Goal: Use online tool/utility: Utilize a website feature to perform a specific function

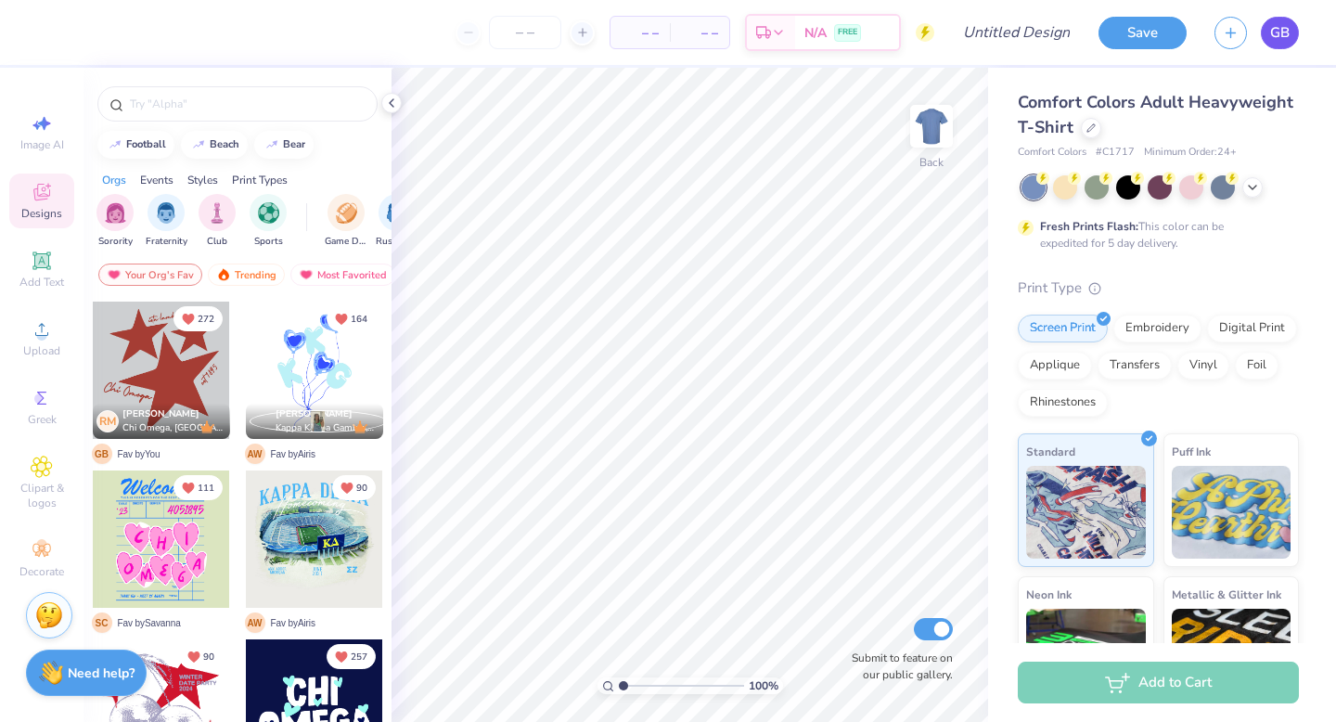
click at [1288, 39] on span "GB" at bounding box center [1279, 32] width 19 height 21
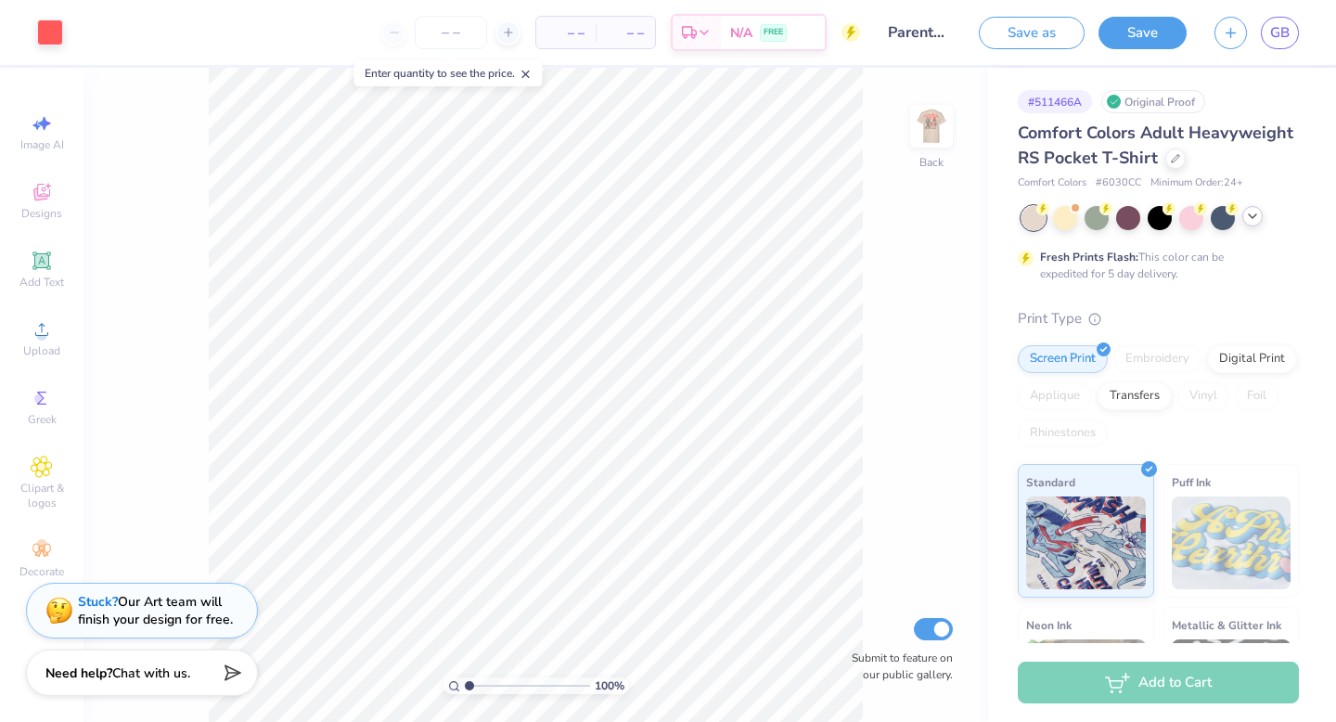
click at [1254, 212] on icon at bounding box center [1252, 216] width 15 height 15
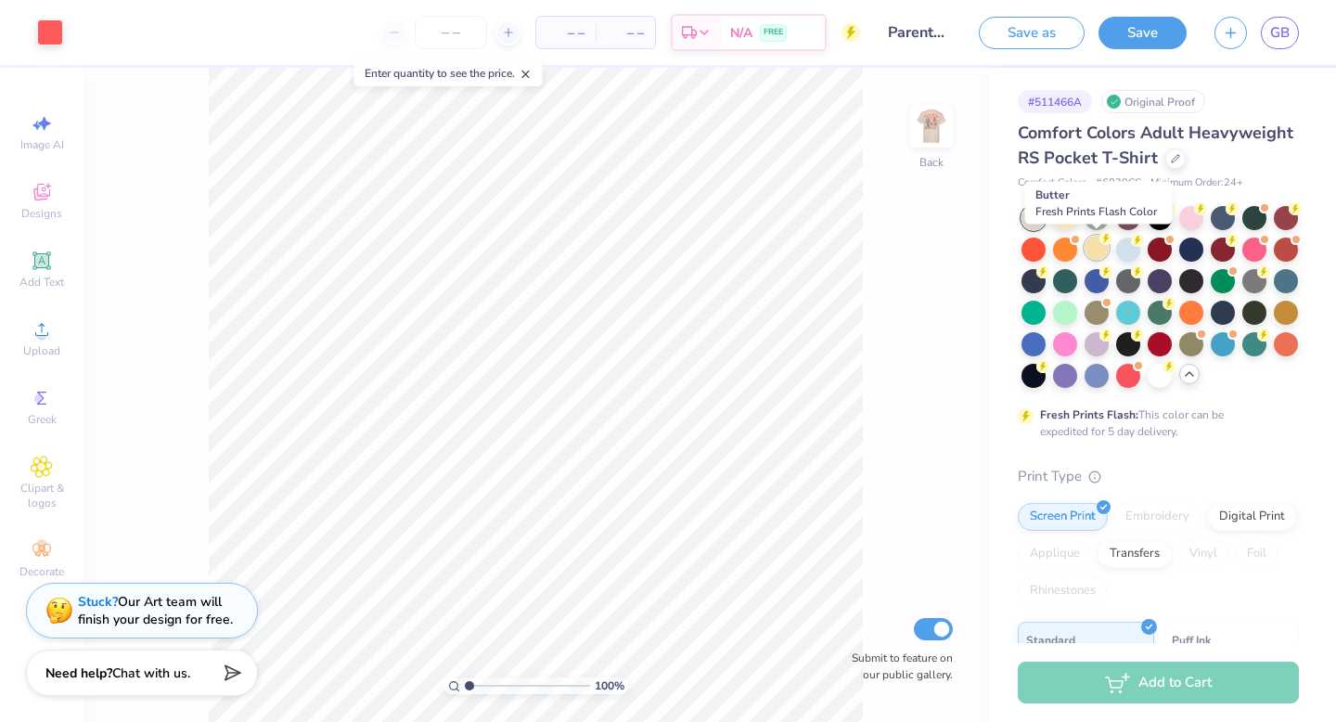
click at [1098, 248] on div at bounding box center [1097, 248] width 24 height 24
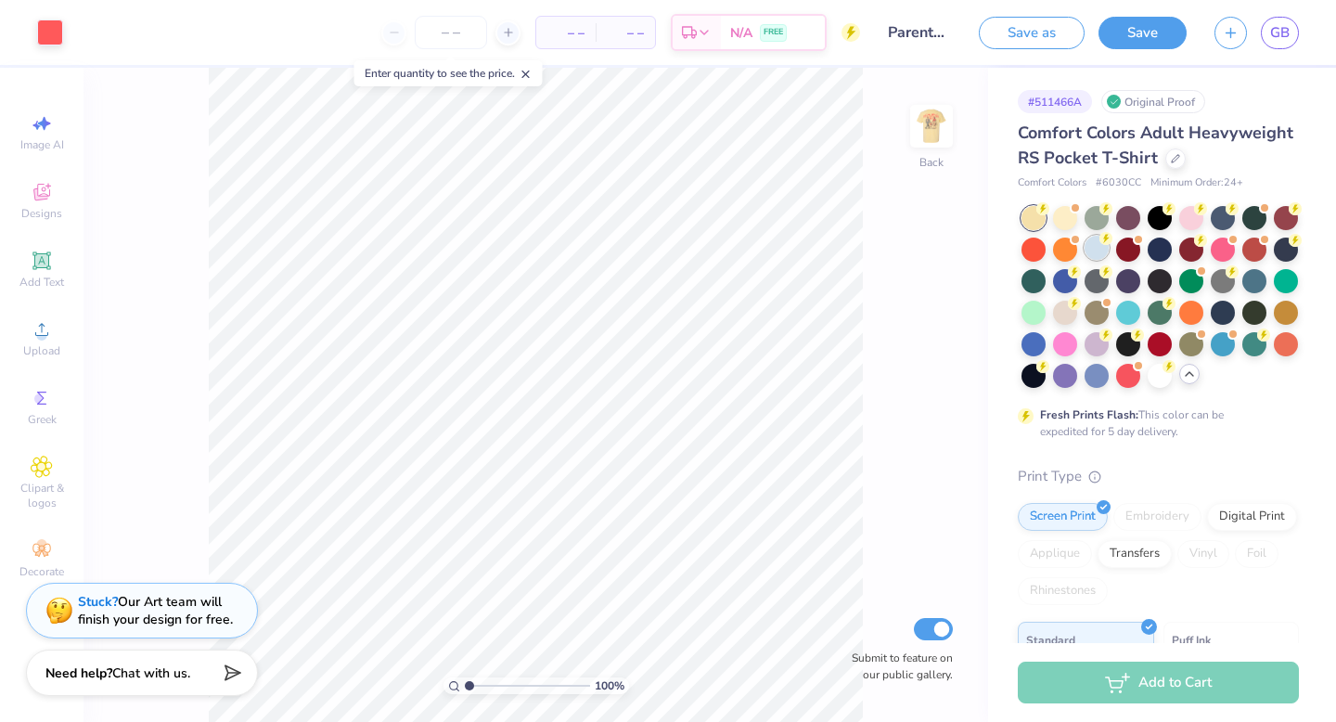
click at [1100, 254] on div at bounding box center [1097, 248] width 24 height 24
click at [928, 127] on img at bounding box center [931, 126] width 37 height 37
click at [1062, 308] on div at bounding box center [1065, 313] width 24 height 24
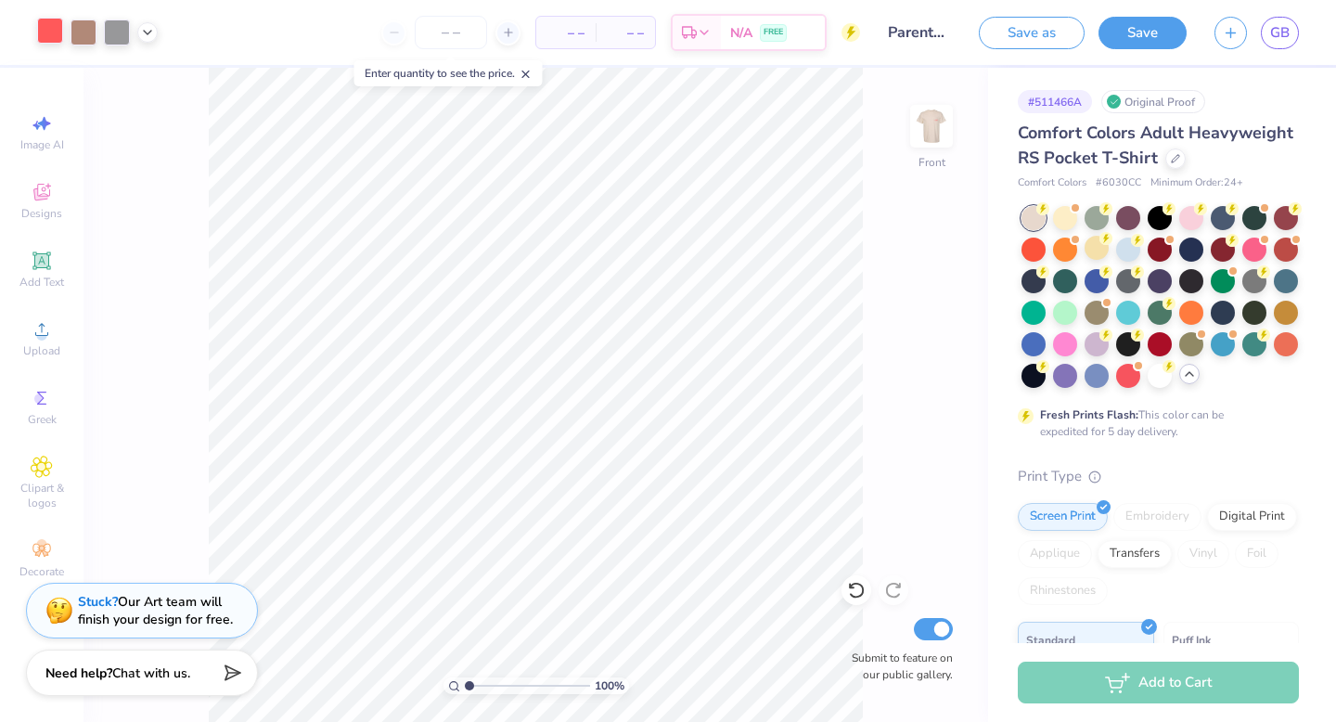
click at [46, 28] on div at bounding box center [50, 31] width 26 height 26
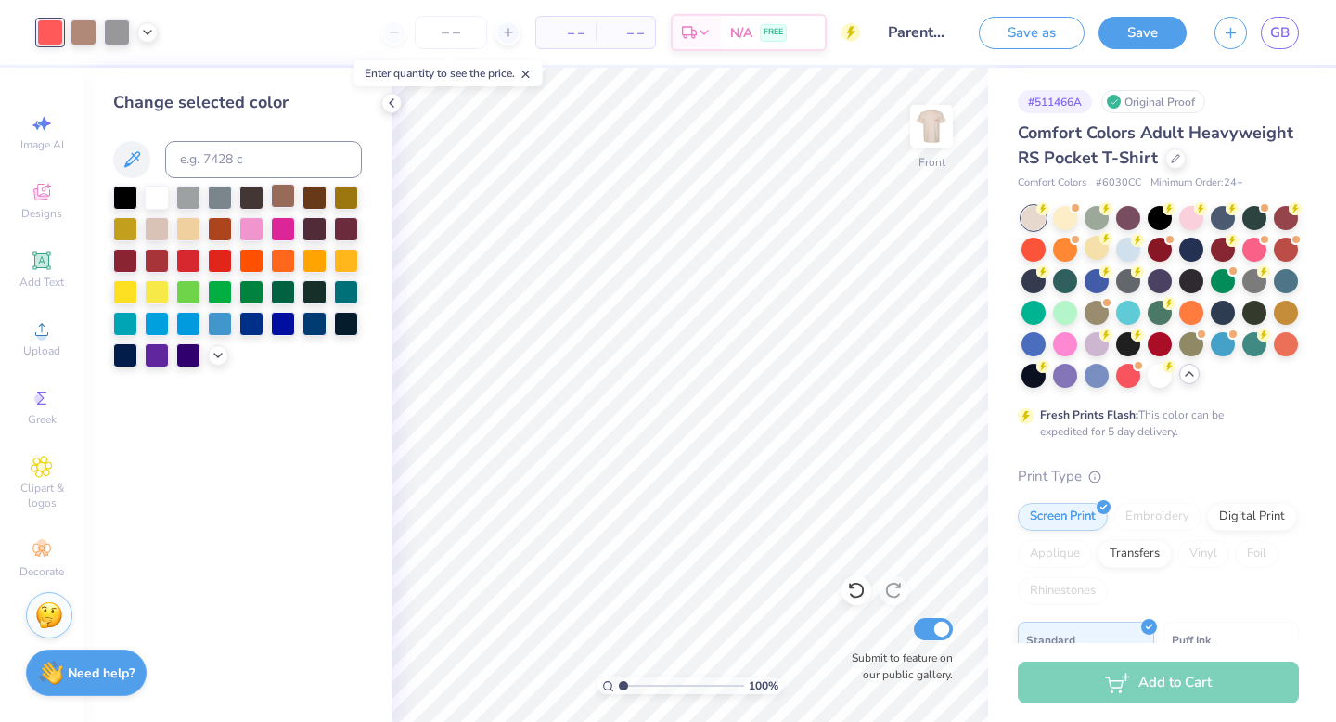
click at [285, 196] on div at bounding box center [283, 196] width 24 height 24
click at [214, 354] on icon at bounding box center [218, 353] width 15 height 15
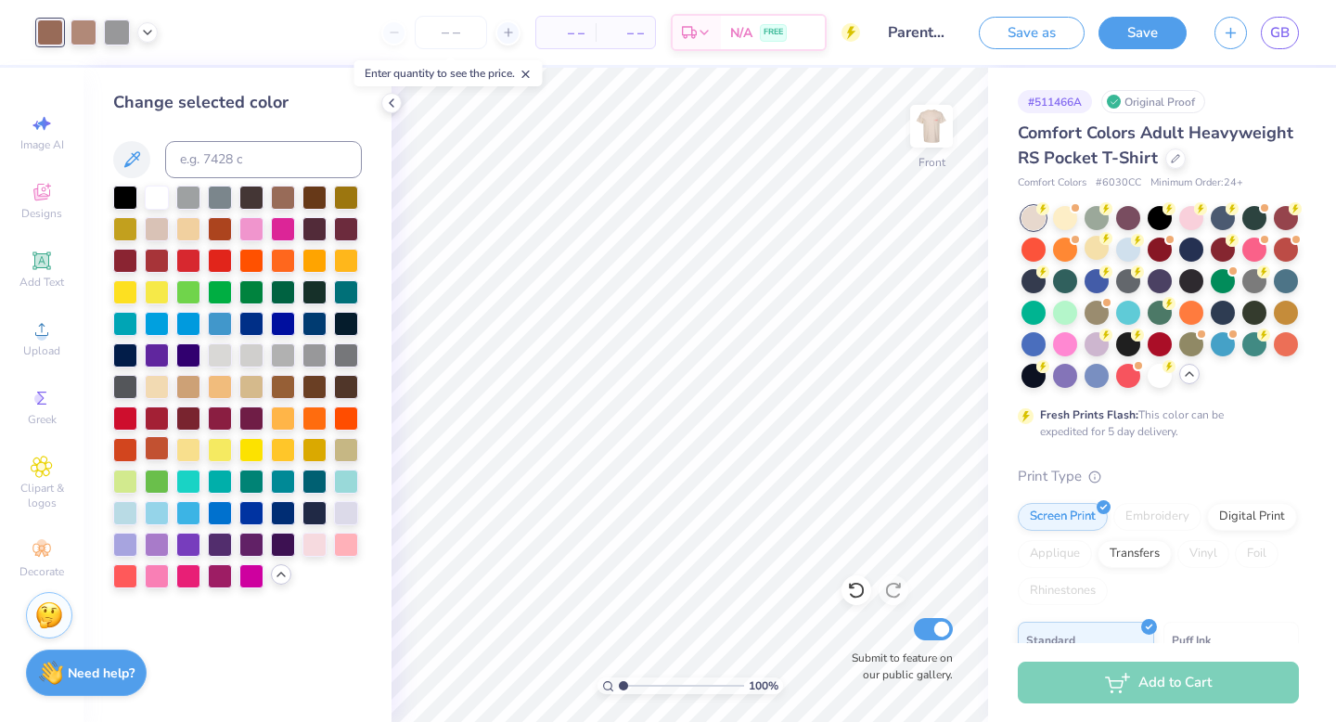
click at [152, 451] on div at bounding box center [157, 448] width 24 height 24
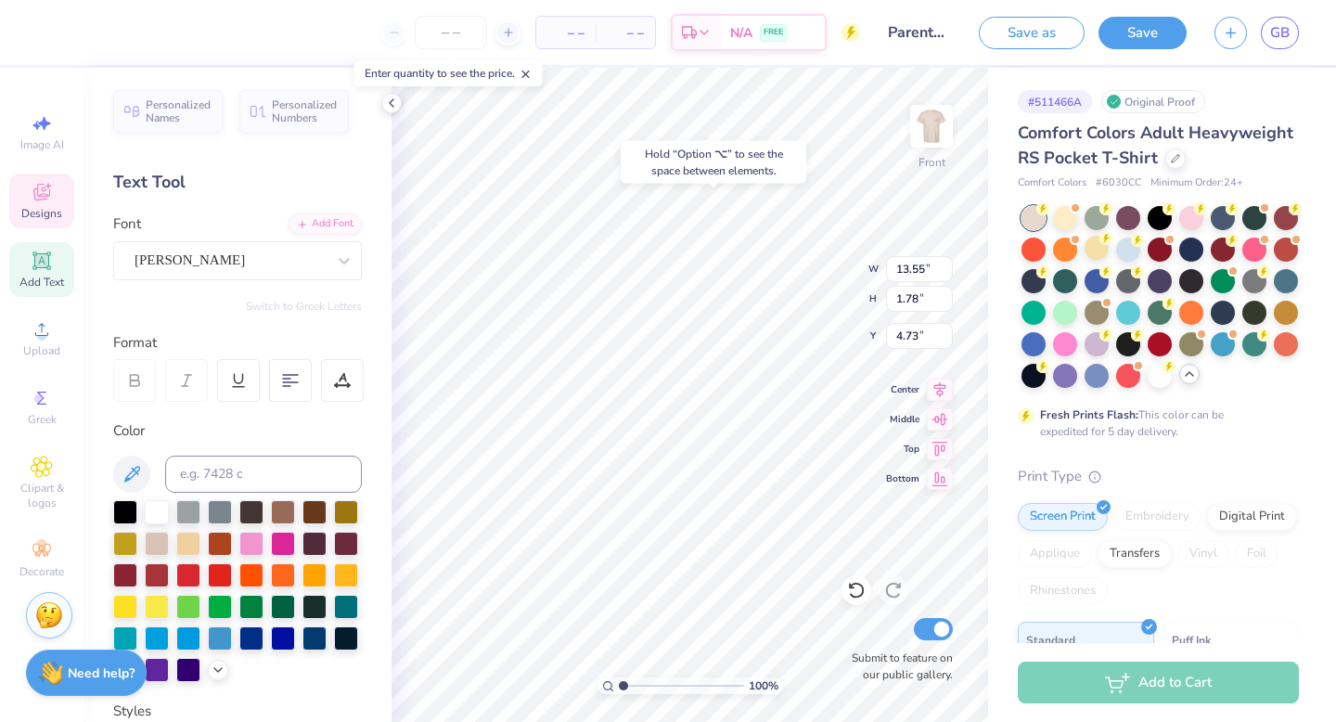
type input "13.55"
type input "1.78"
type input "4.73"
type input "3.84"
type input "1.19"
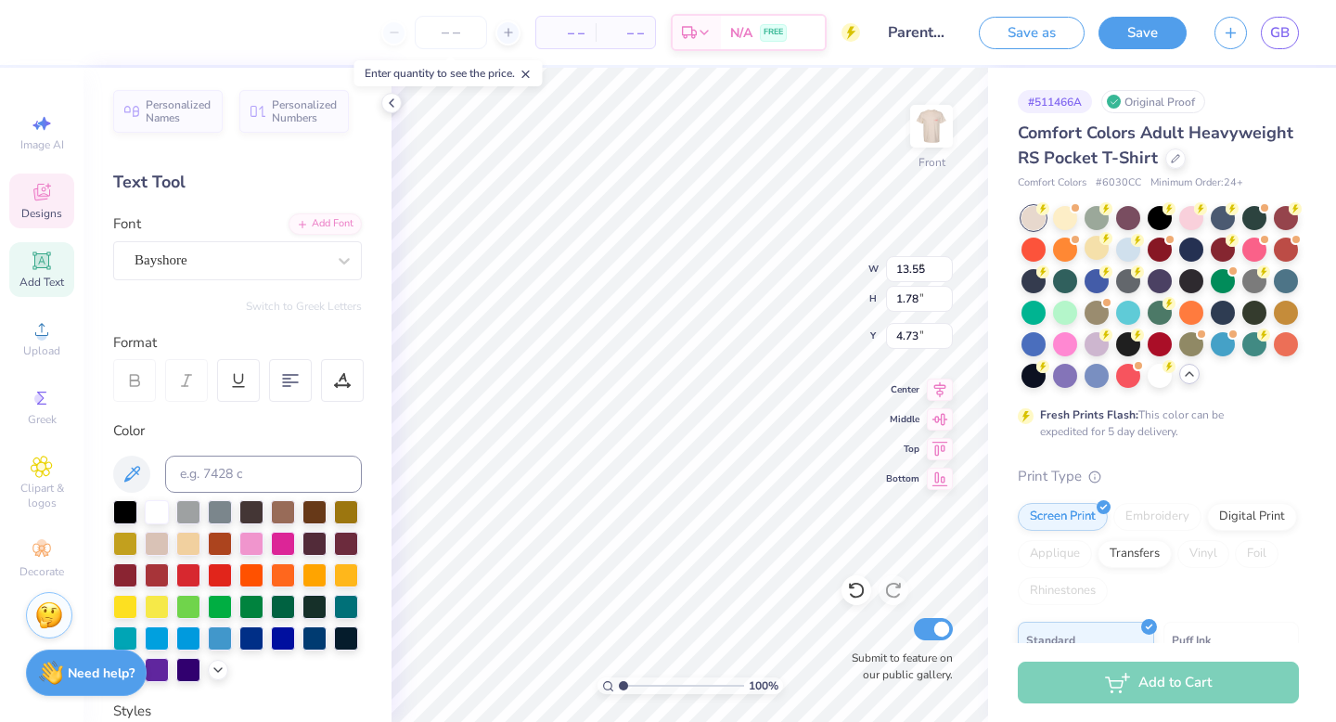
type input "6.84"
click at [262, 251] on div "Bayshore" at bounding box center [230, 260] width 195 height 29
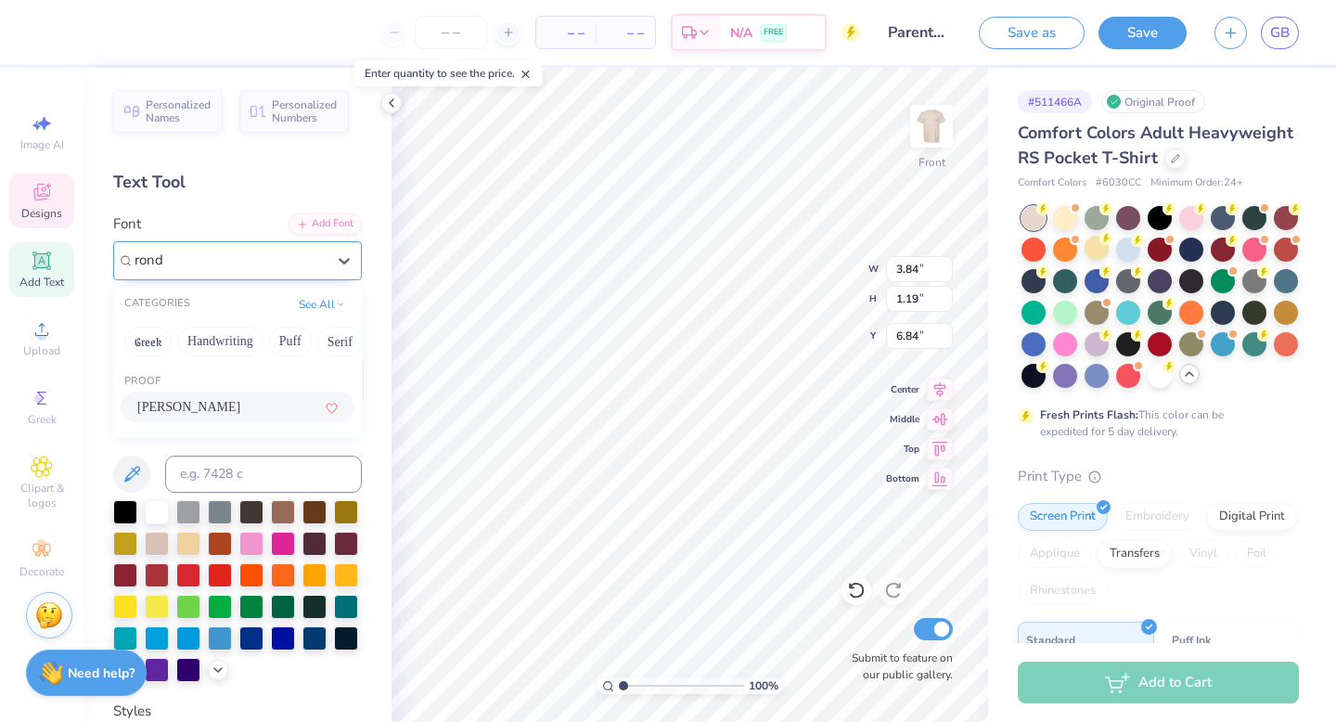
click at [264, 416] on div "Rondal" at bounding box center [237, 406] width 200 height 19
type input "rond"
type input "3.49"
type input "1.76"
type input "6.55"
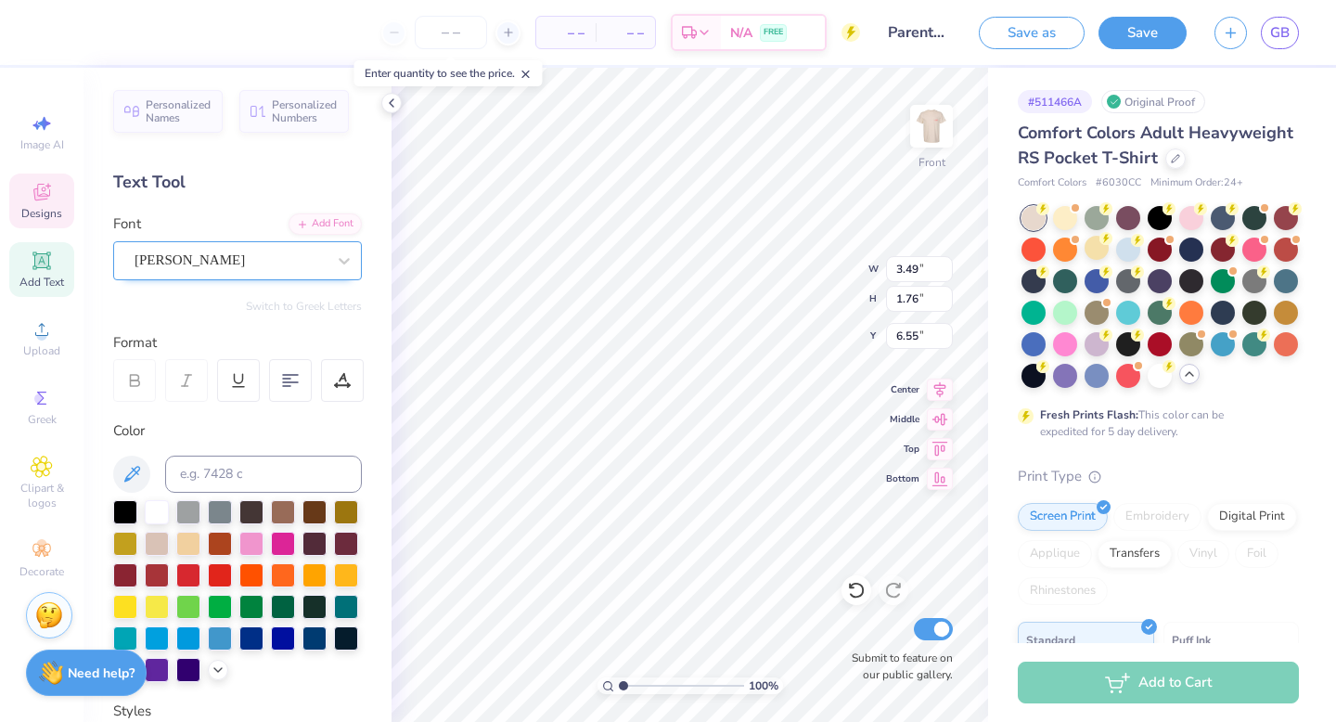
type input "2.75"
type input "1.38"
type input "6.74"
type input "13.55"
type input "1.78"
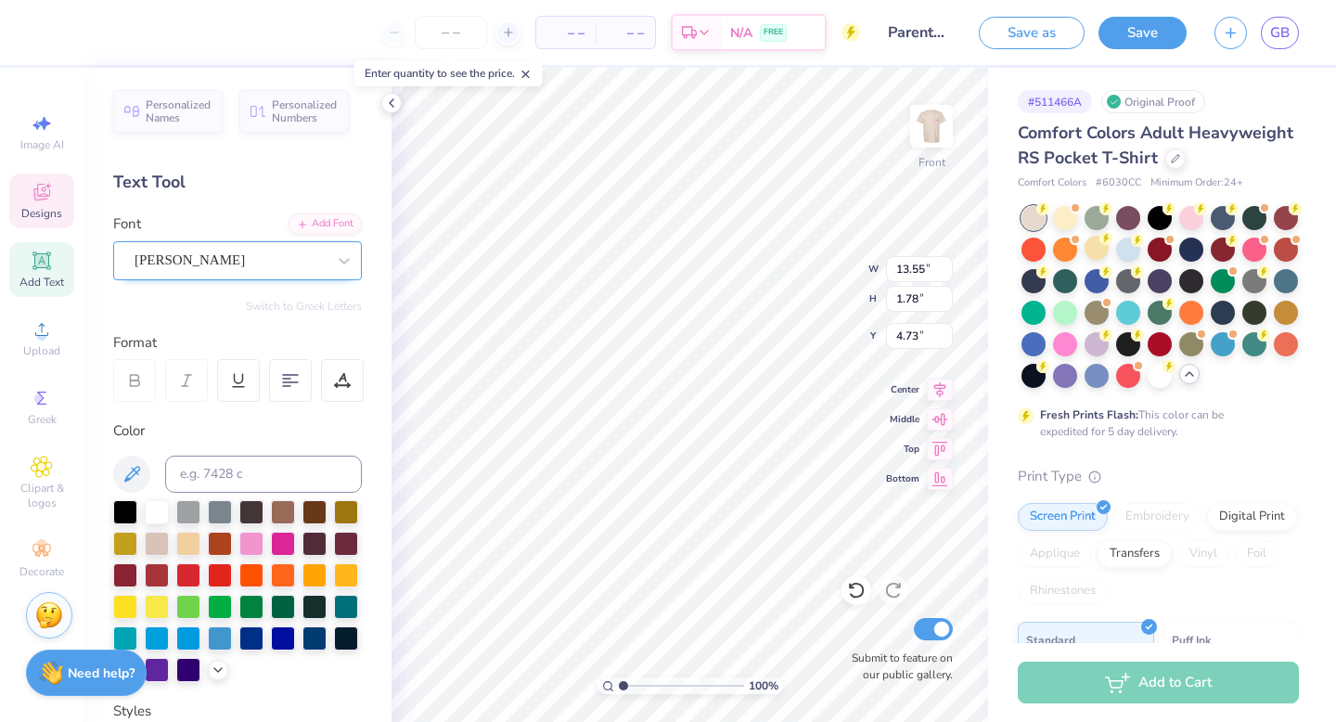
type input "4.45"
type input "11.00"
type input "2.13"
type input "2.68"
type input "2.75"
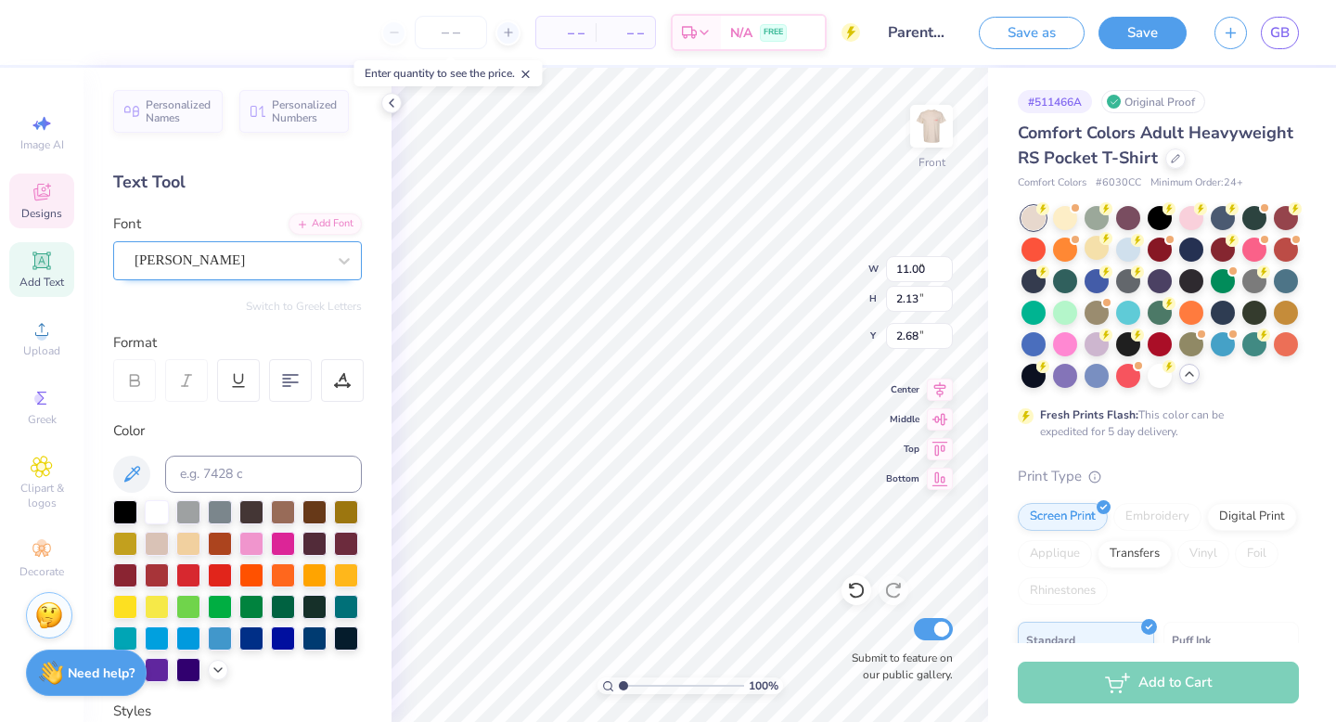
type input "1.38"
type input "6.47"
type input "6.23"
type input "6.55"
type input "2.49"
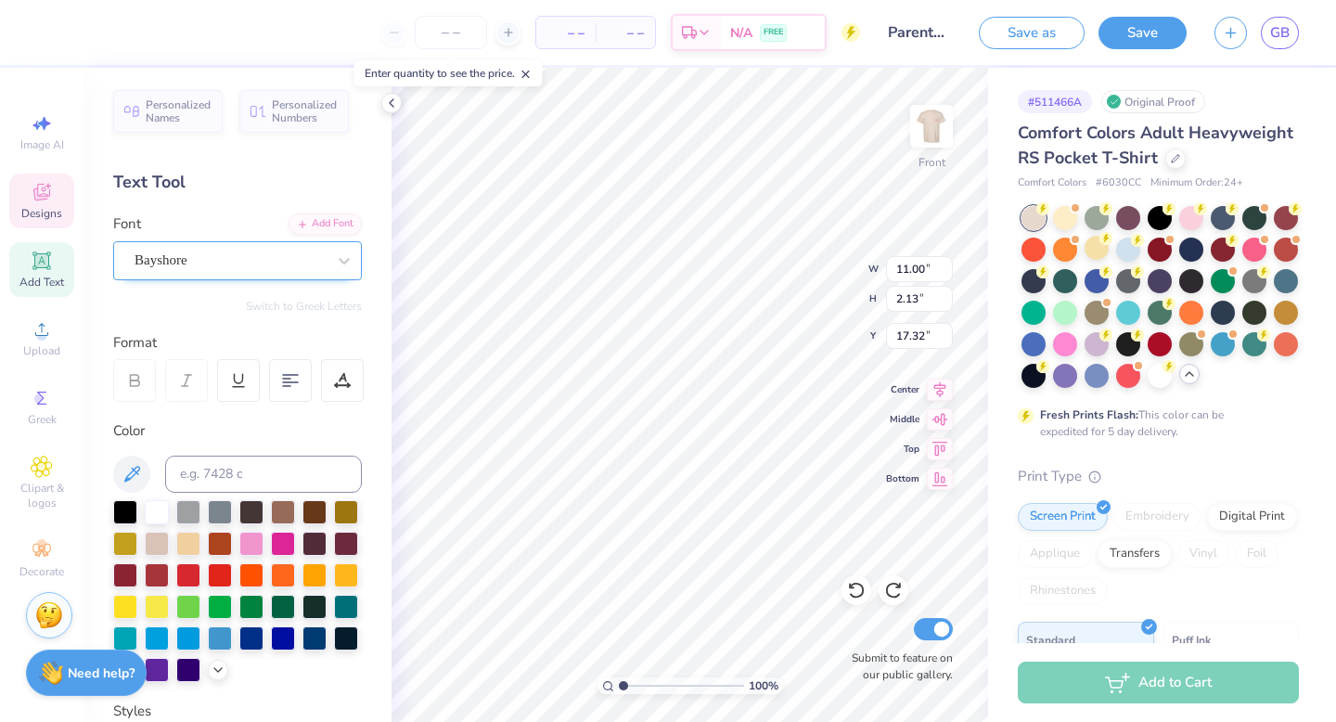
click at [807, 303] on div "100 % Front W 11.00 11.00 " H 2.13 2.13 " Y 17.32 17.32 " Center Middle Top Bot…" at bounding box center [690, 395] width 597 height 654
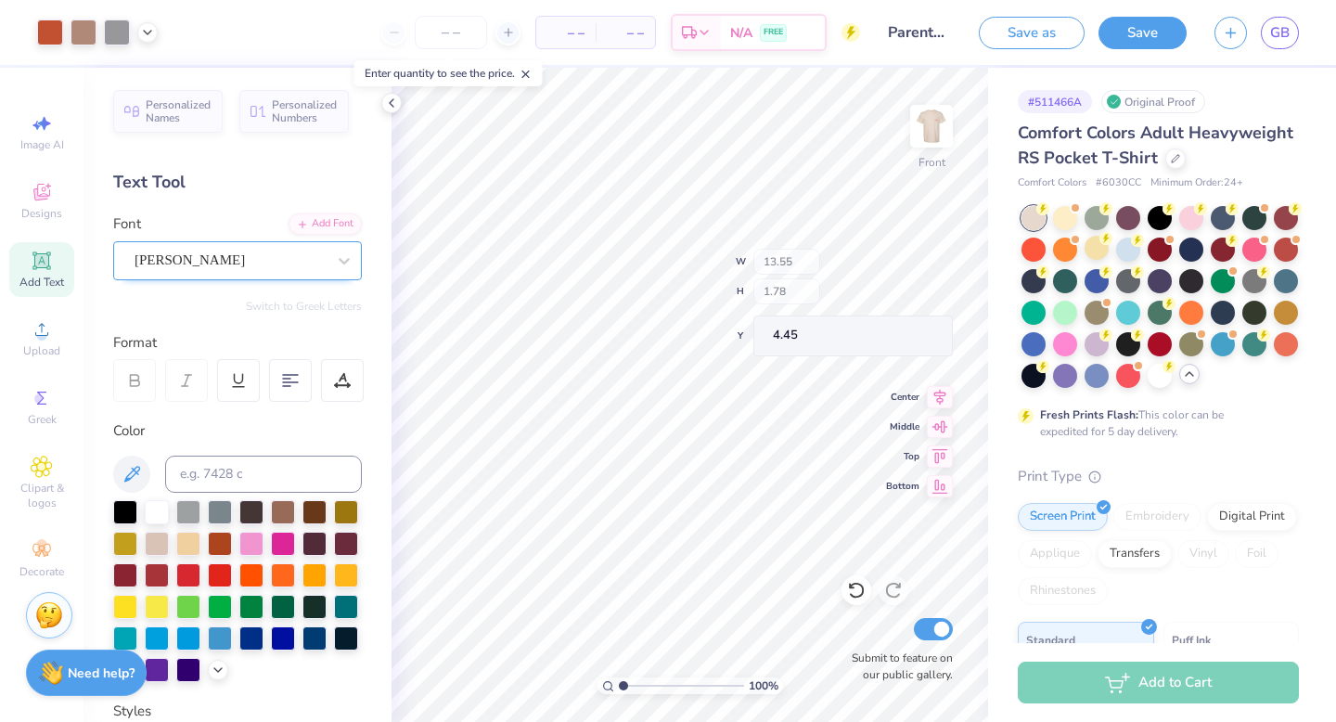
type input "4.45"
type input "19.45"
click at [930, 122] on img at bounding box center [931, 126] width 74 height 74
click at [630, 687] on input "range" at bounding box center [681, 685] width 125 height 17
type input "2.37"
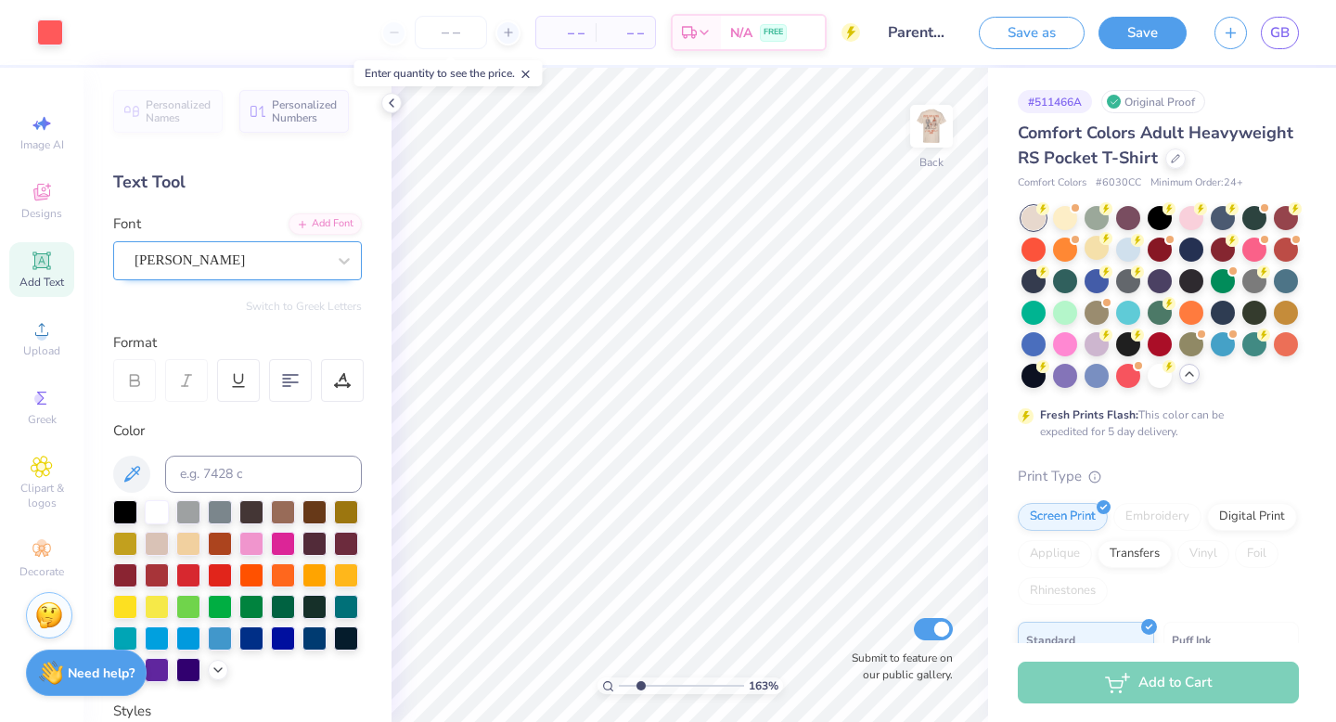
click at [639, 688] on input "range" at bounding box center [681, 685] width 125 height 17
type input "3.43"
type input "0.45"
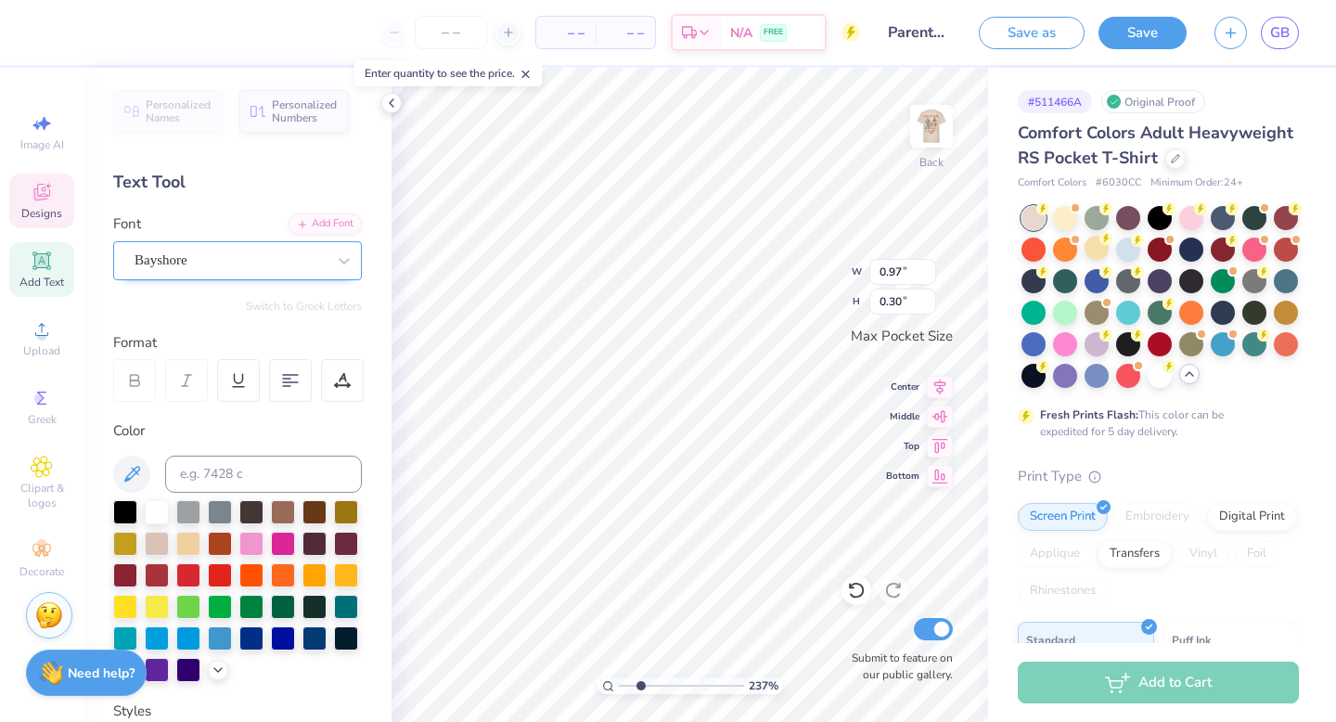
click at [275, 270] on div "Bayshore" at bounding box center [230, 260] width 195 height 29
click at [186, 405] on div "Rondal" at bounding box center [237, 406] width 200 height 19
type input "rondal"
type input "0.88"
type input "0.44"
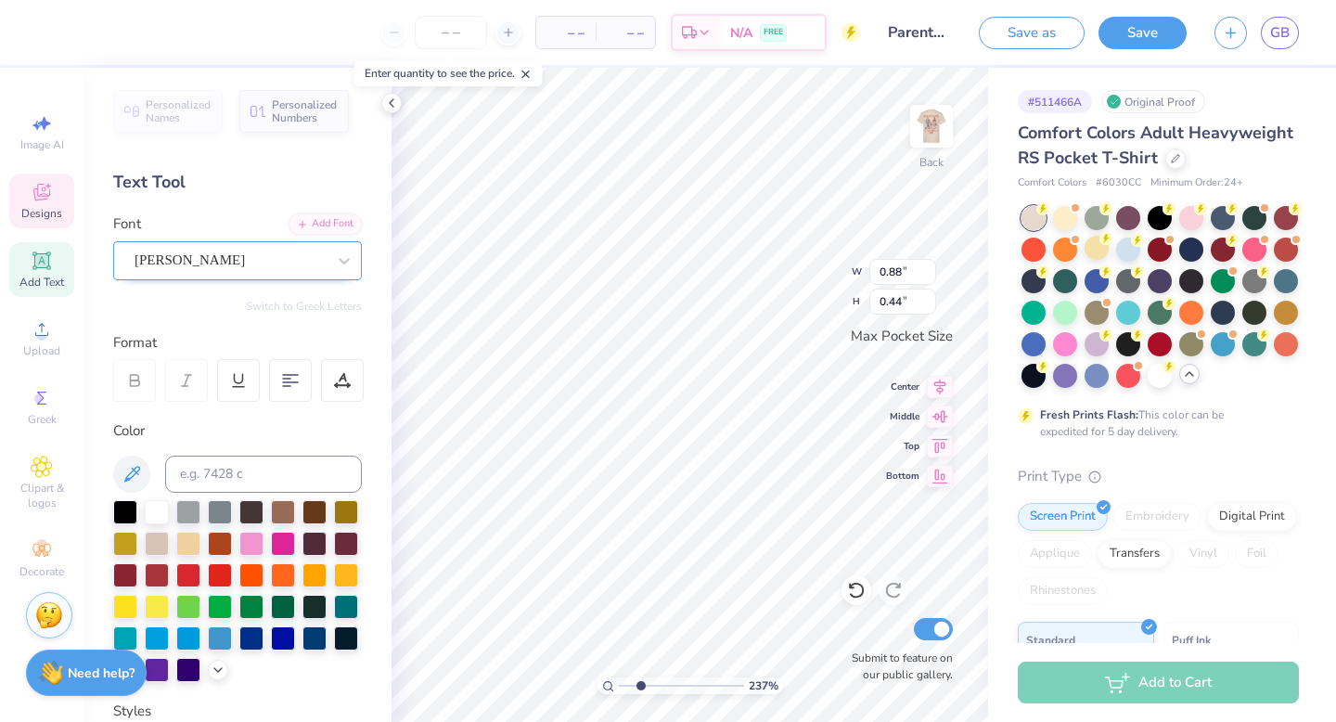
type input "0.79"
type input "0.40"
click at [221, 541] on div at bounding box center [220, 542] width 24 height 24
click at [215, 541] on div at bounding box center [220, 542] width 24 height 24
click at [215, 540] on div at bounding box center [220, 542] width 24 height 24
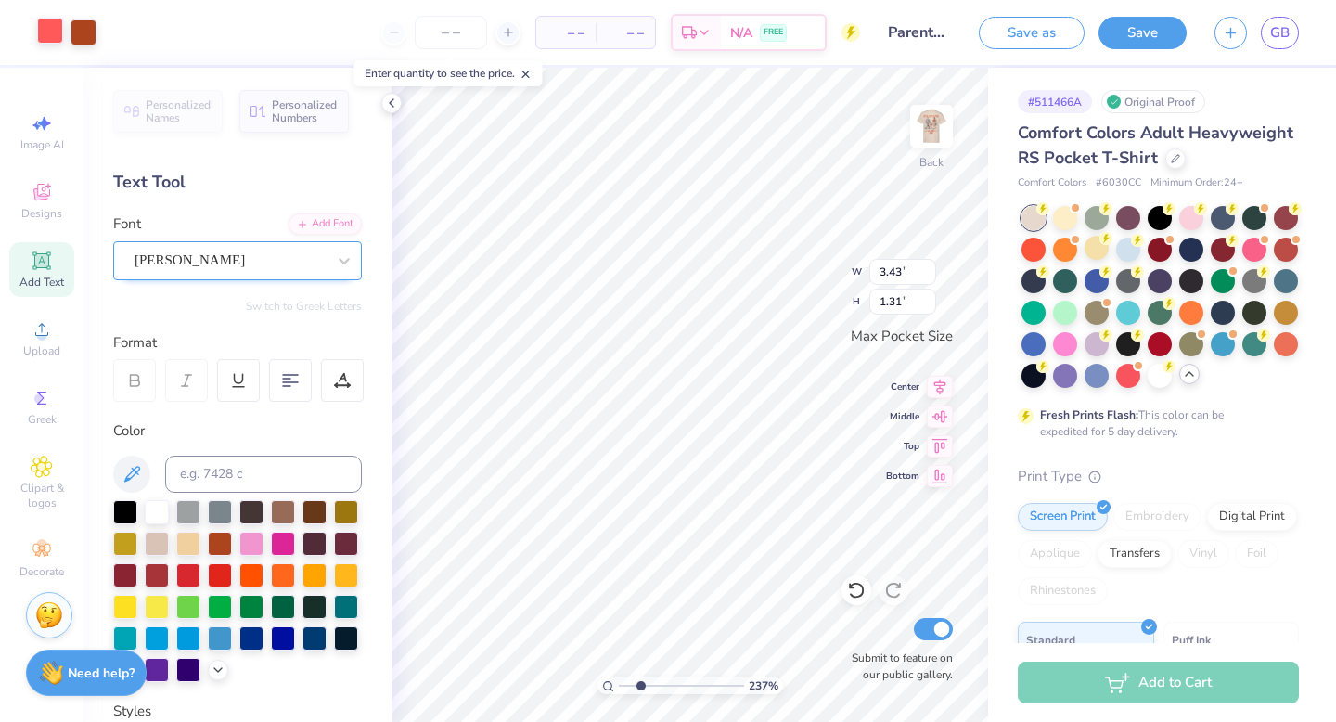
click at [56, 32] on div at bounding box center [50, 31] width 26 height 26
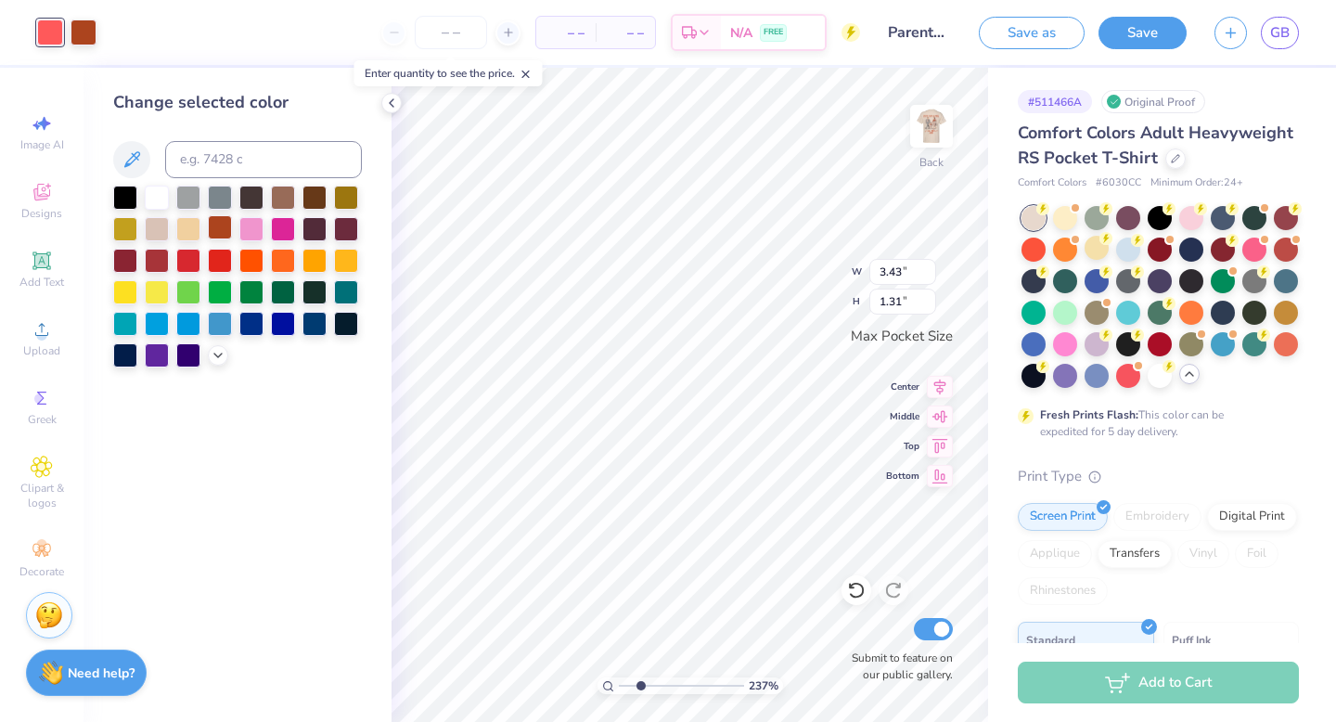
click at [230, 232] on div at bounding box center [220, 227] width 24 height 24
click at [212, 352] on icon at bounding box center [218, 353] width 15 height 15
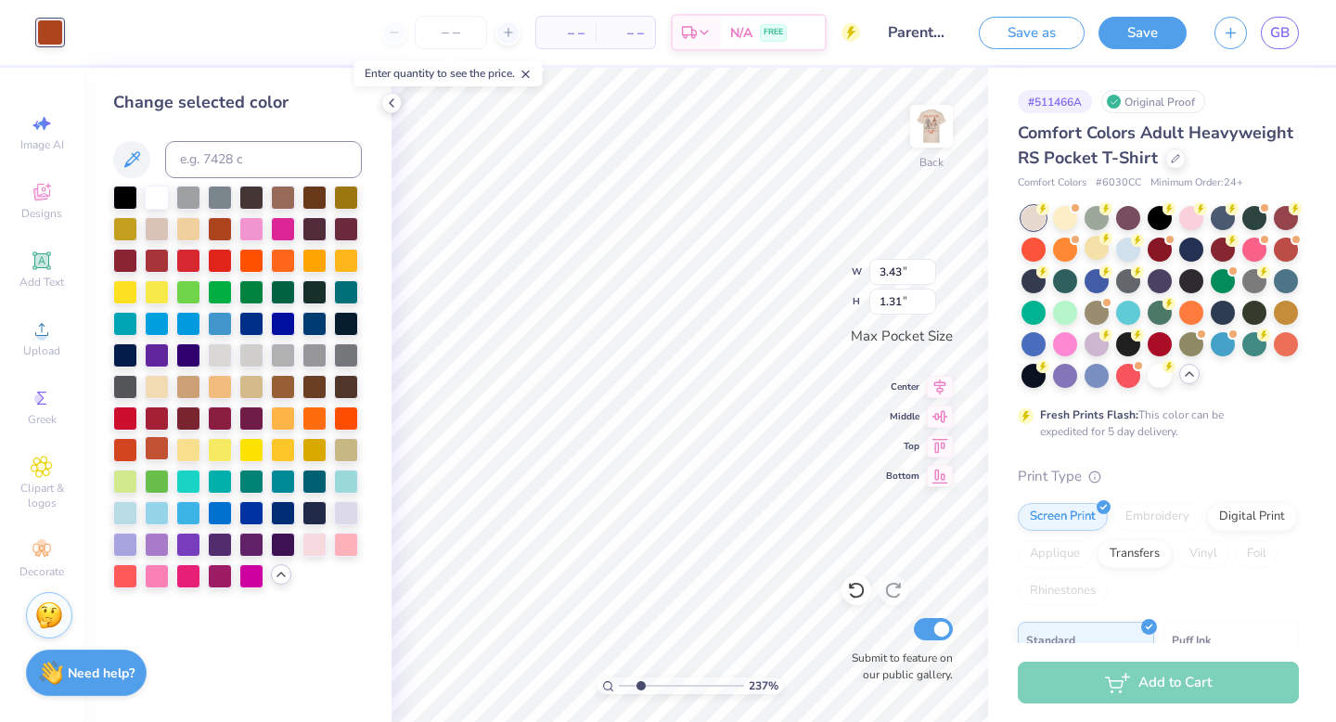
click at [148, 453] on div at bounding box center [157, 448] width 24 height 24
click at [395, 106] on icon at bounding box center [391, 103] width 15 height 15
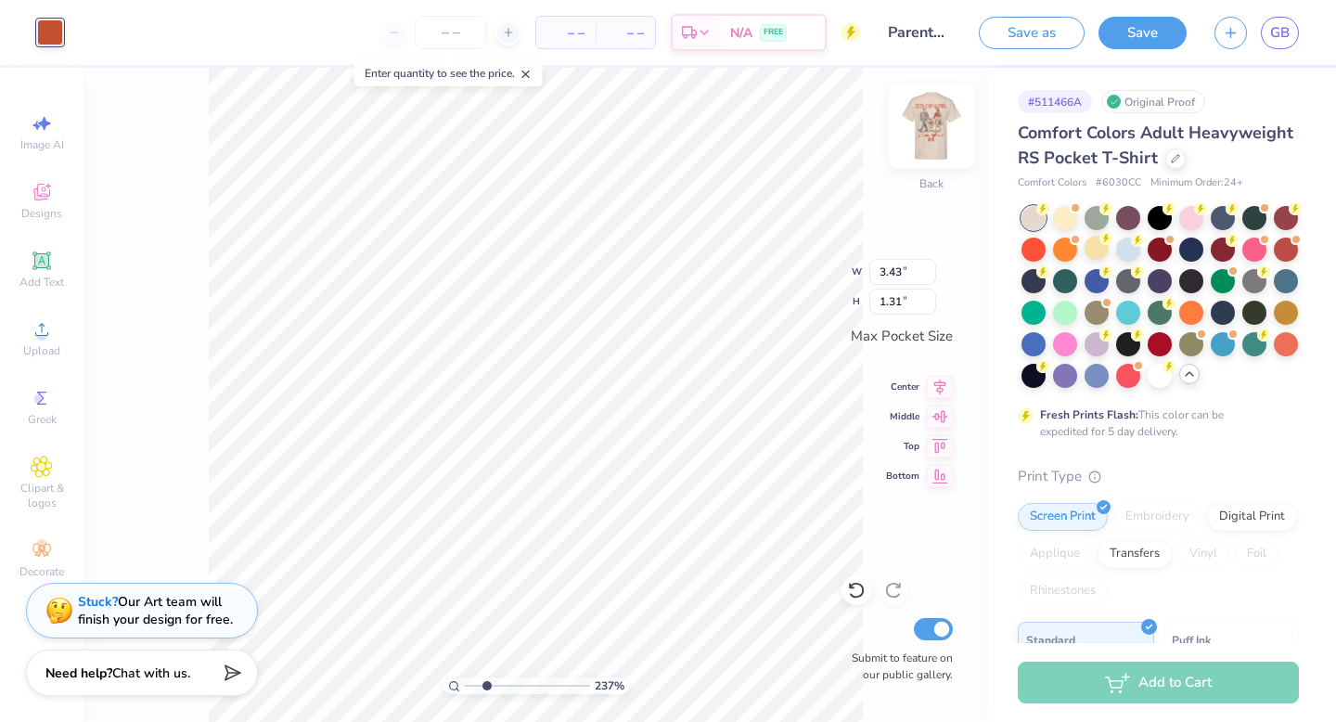
click at [937, 128] on img at bounding box center [931, 126] width 74 height 74
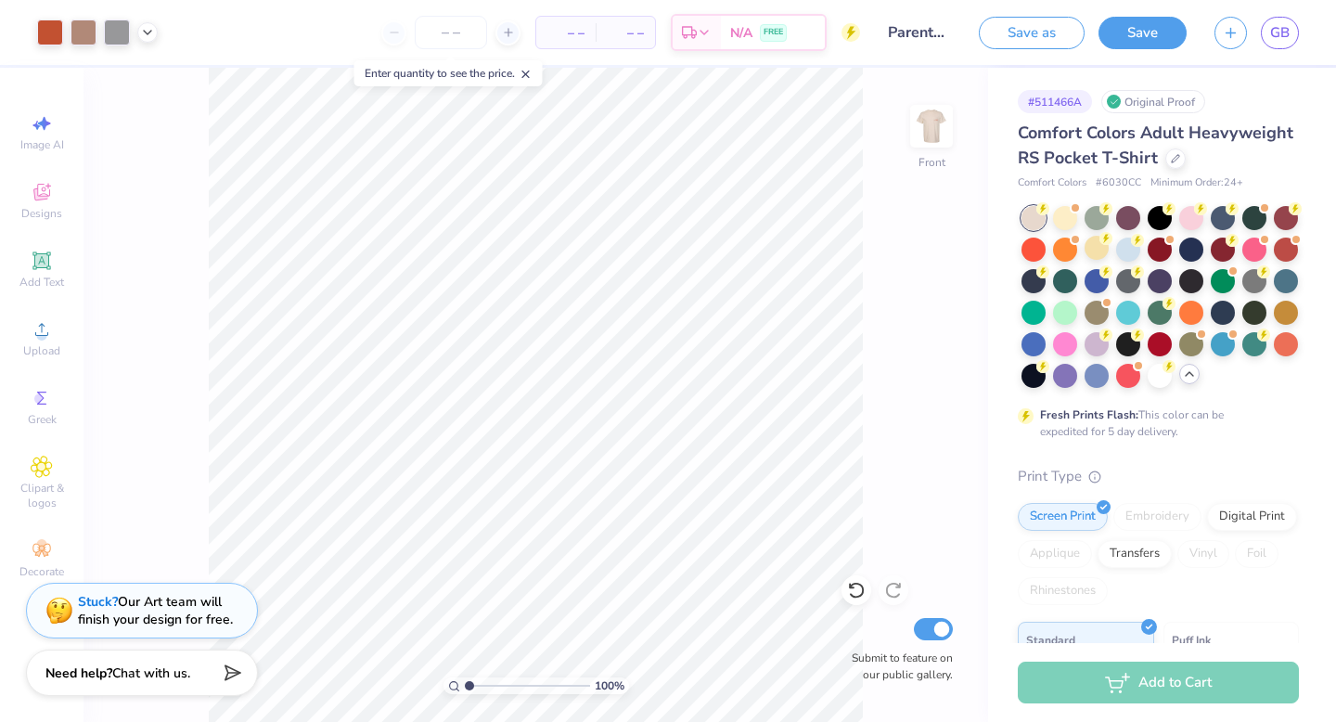
drag, startPoint x: 484, startPoint y: 686, endPoint x: 469, endPoint y: 685, distance: 15.8
type input "1"
click at [469, 685] on input "range" at bounding box center [527, 685] width 125 height 17
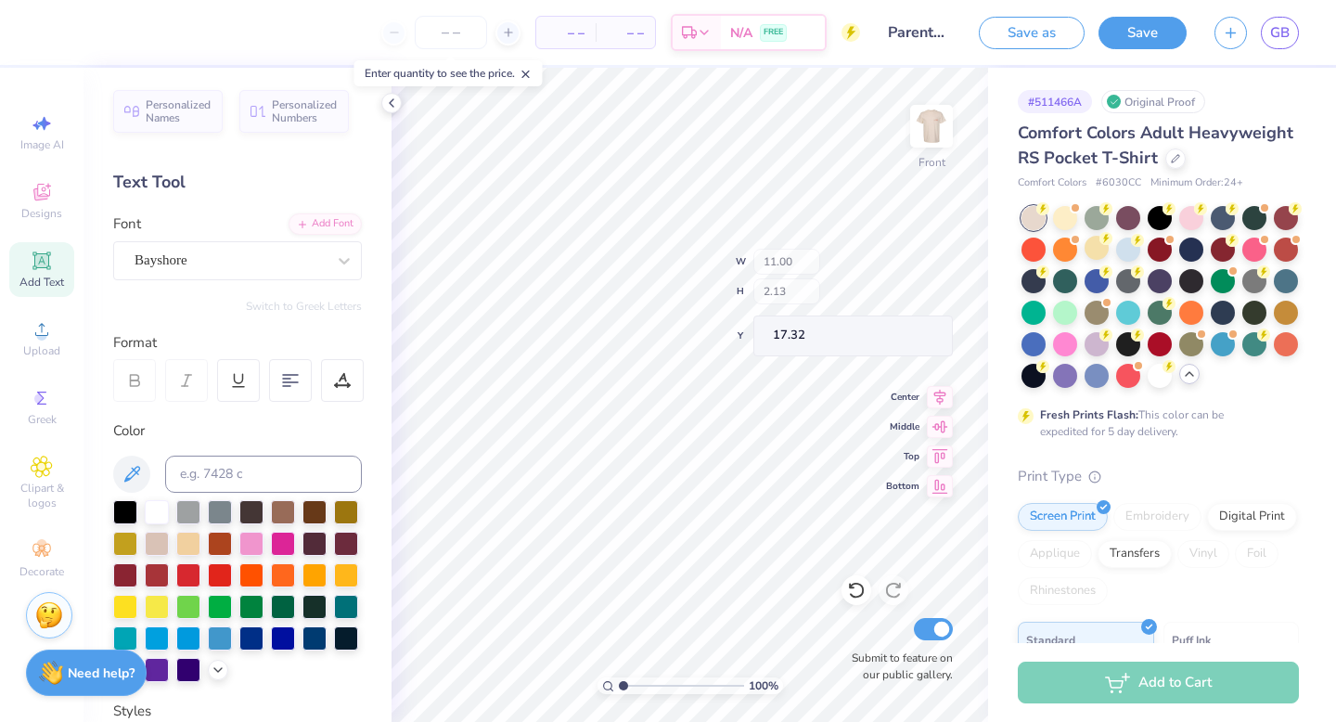
type input "17.05"
type input "18.87"
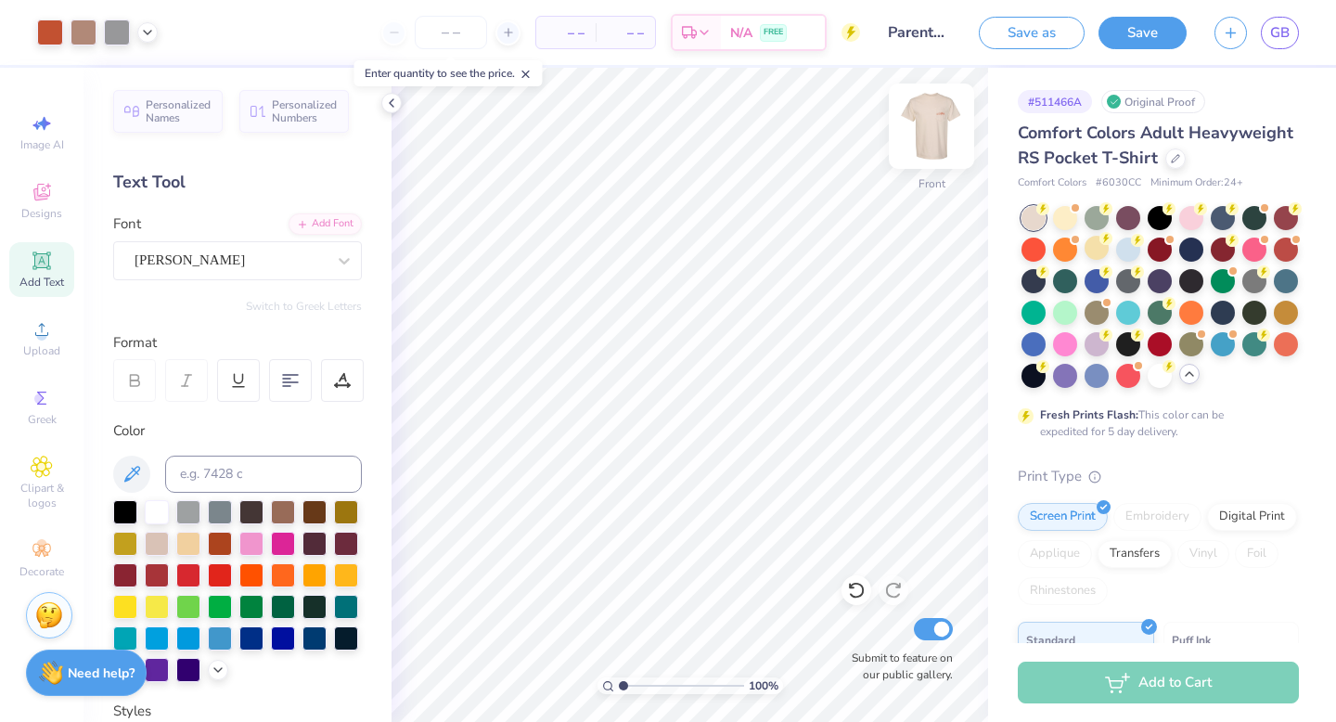
click at [941, 122] on img at bounding box center [931, 126] width 74 height 74
click at [941, 122] on img at bounding box center [931, 126] width 37 height 37
click at [391, 101] on polyline at bounding box center [392, 102] width 4 height 7
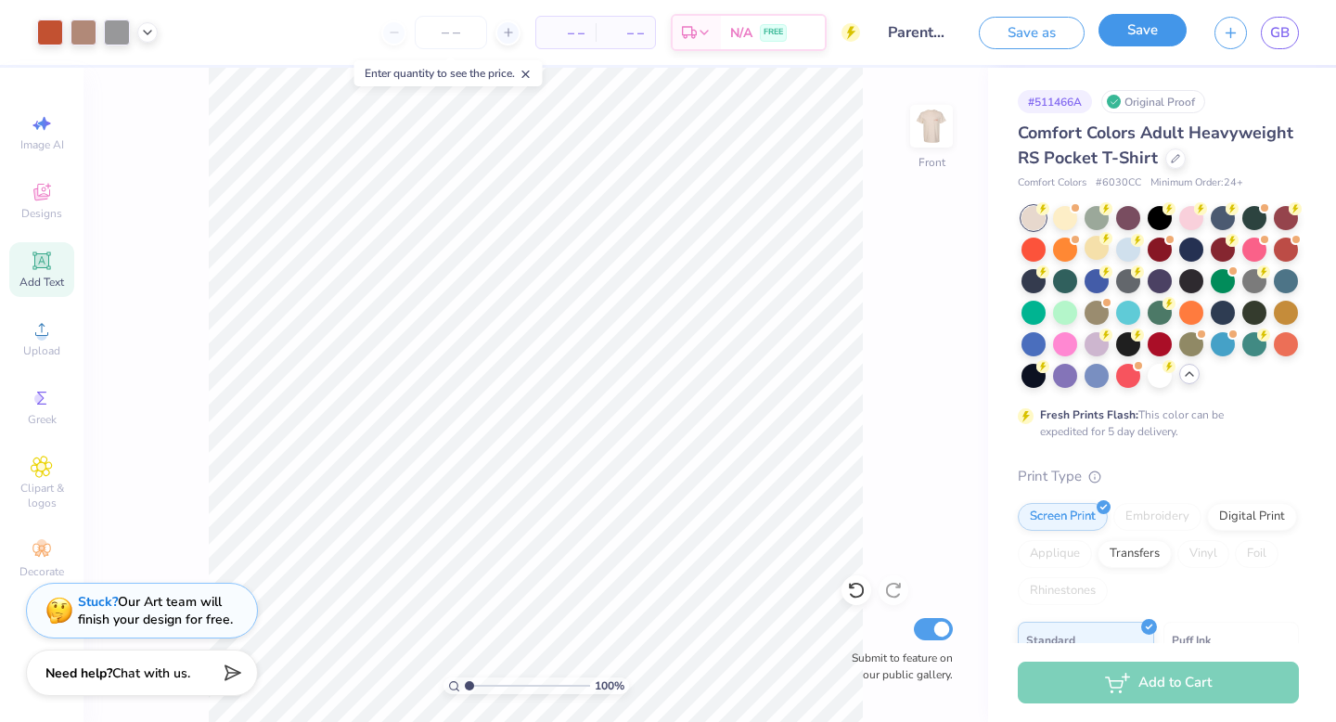
click at [1154, 32] on button "Save" at bounding box center [1143, 30] width 88 height 32
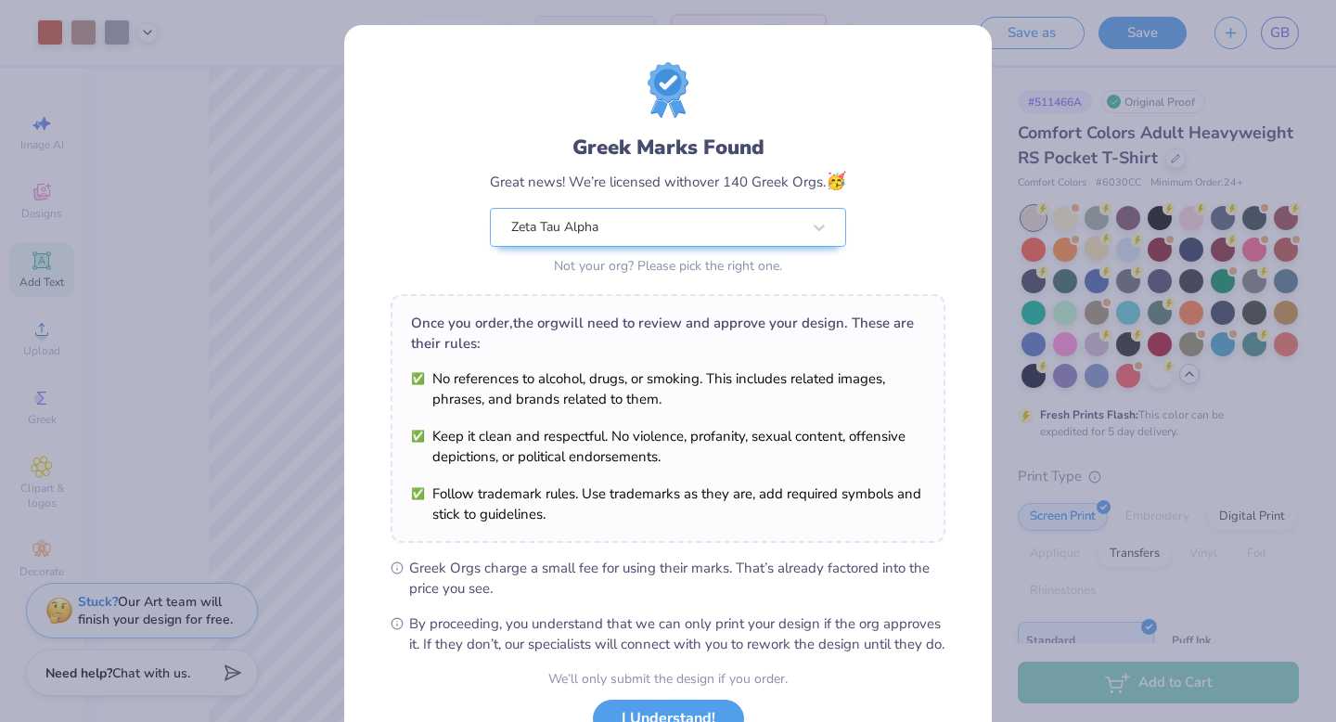
scroll to position [147, 0]
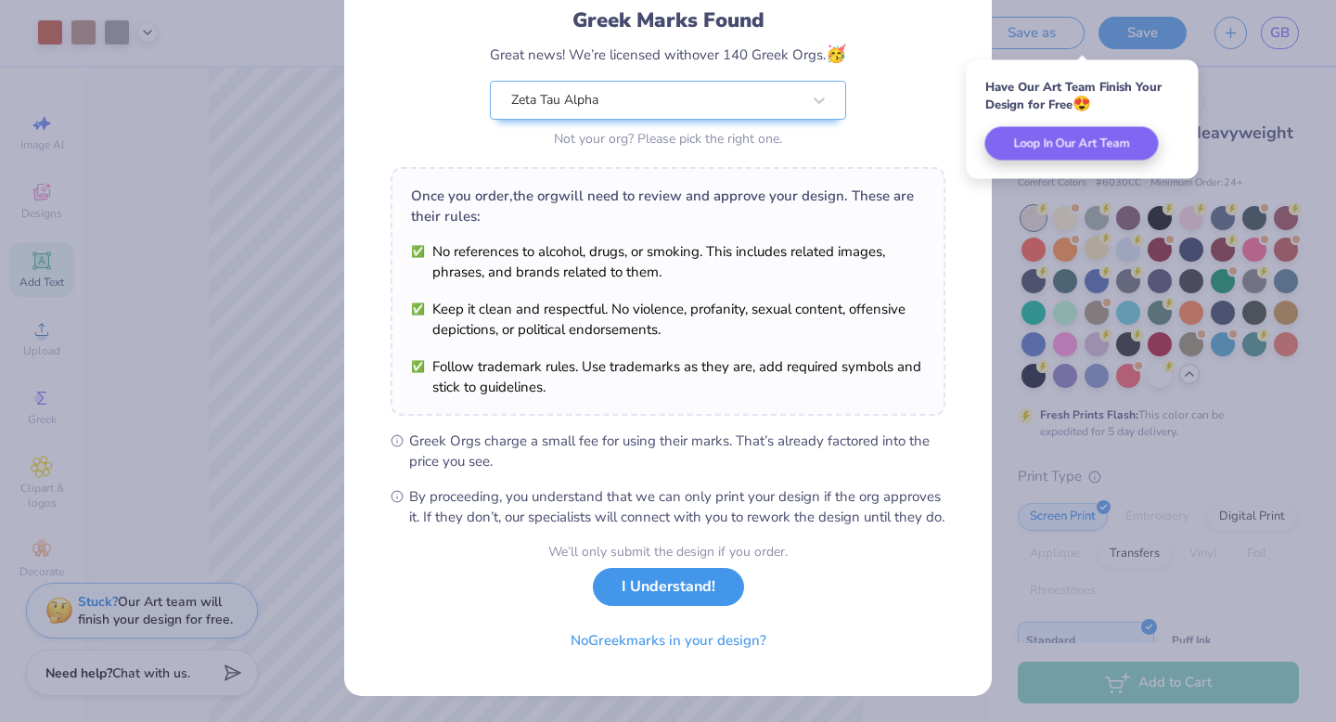
click at [665, 588] on button "I Understand!" at bounding box center [668, 587] width 151 height 38
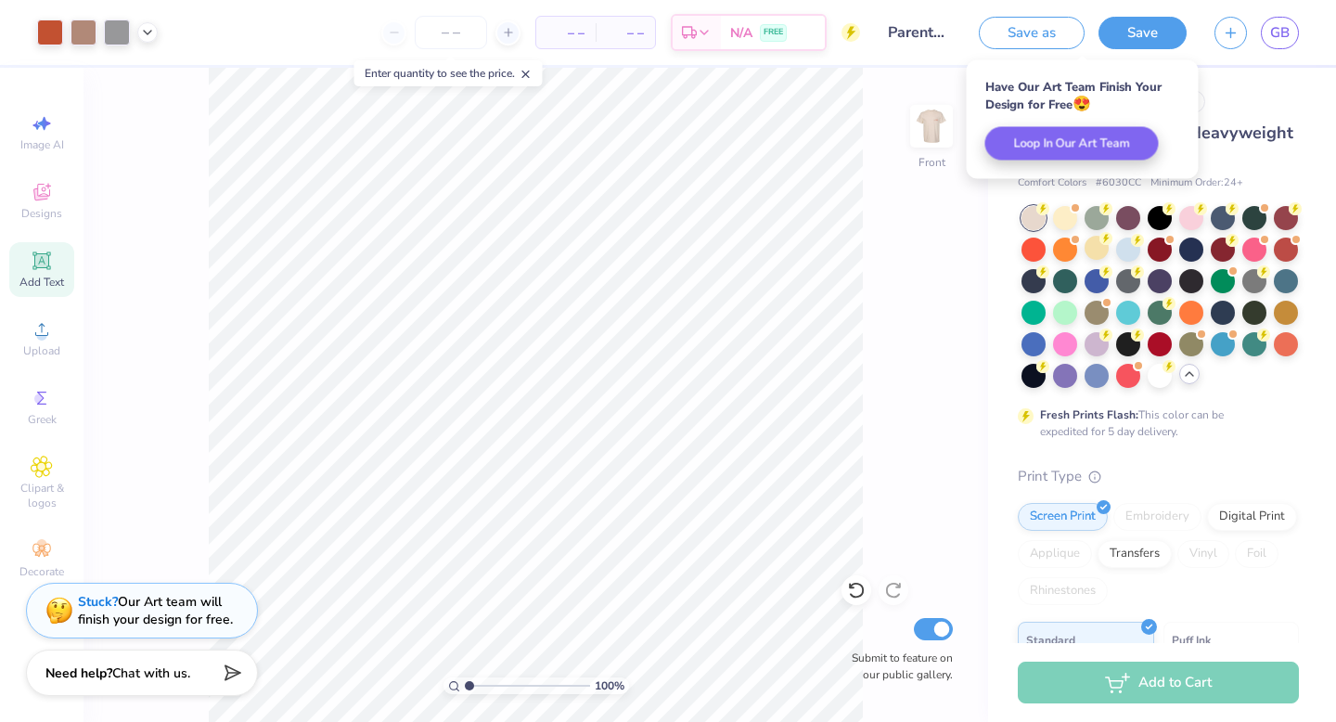
scroll to position [0, 0]
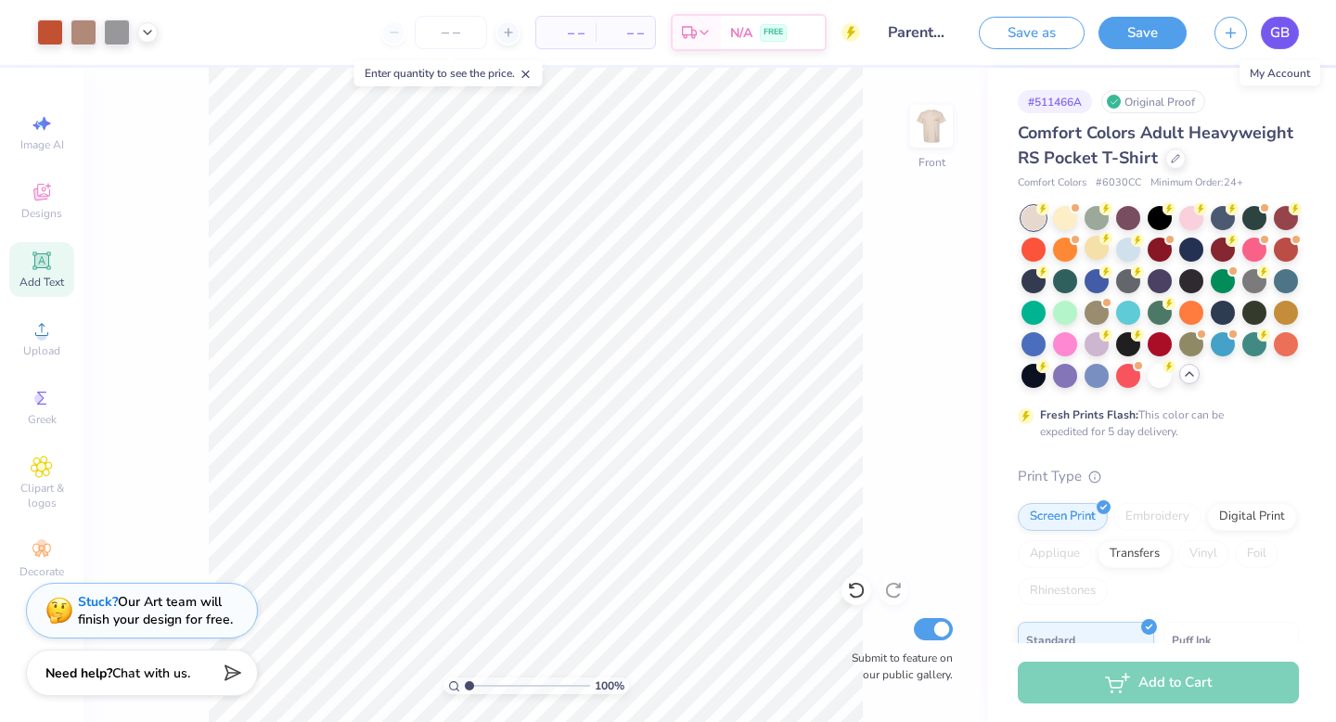
click at [1284, 40] on span "GB" at bounding box center [1279, 32] width 19 height 21
